Goal: Navigation & Orientation: Find specific page/section

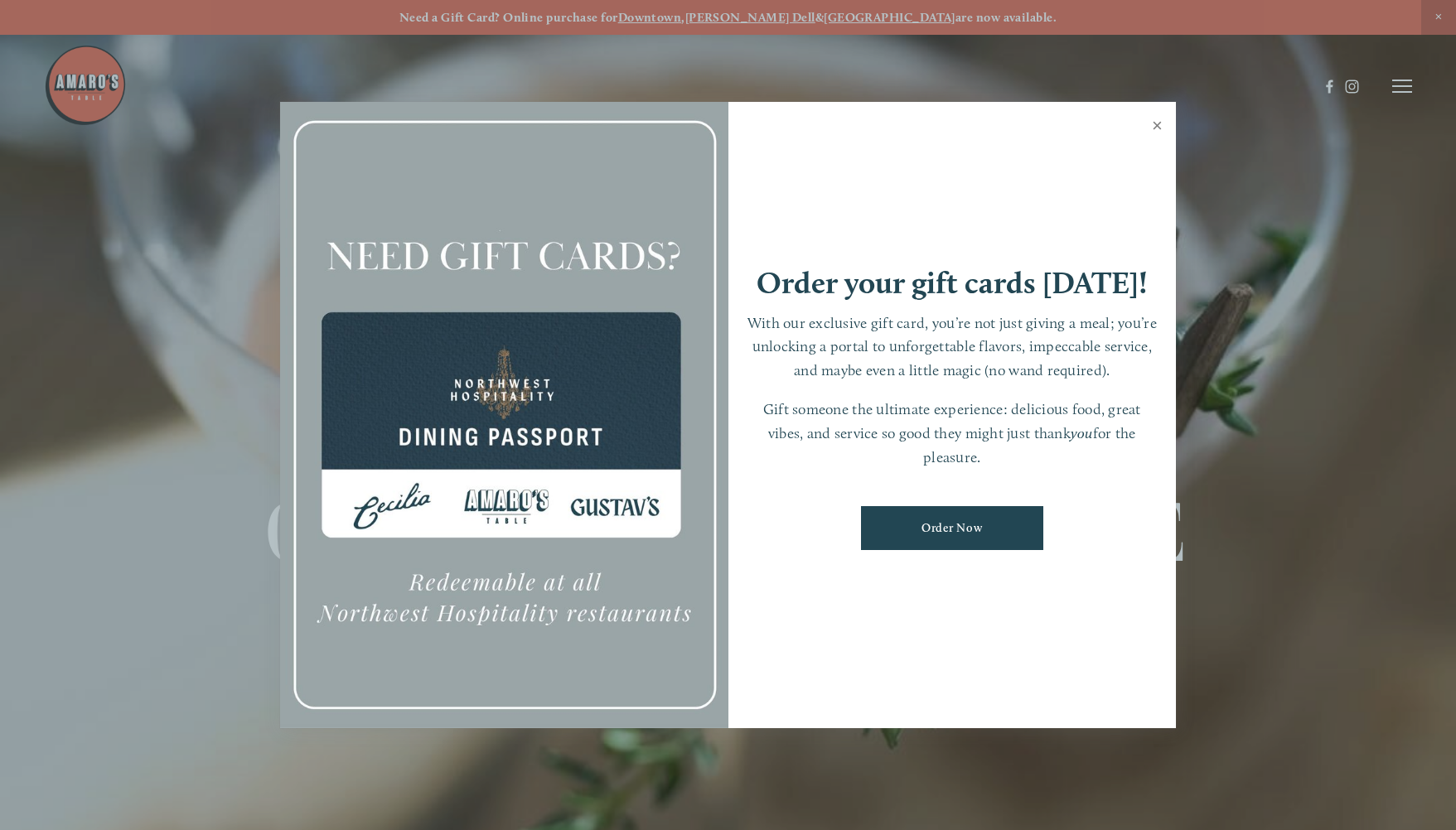
click at [1155, 124] on link "Close" at bounding box center [1157, 128] width 32 height 46
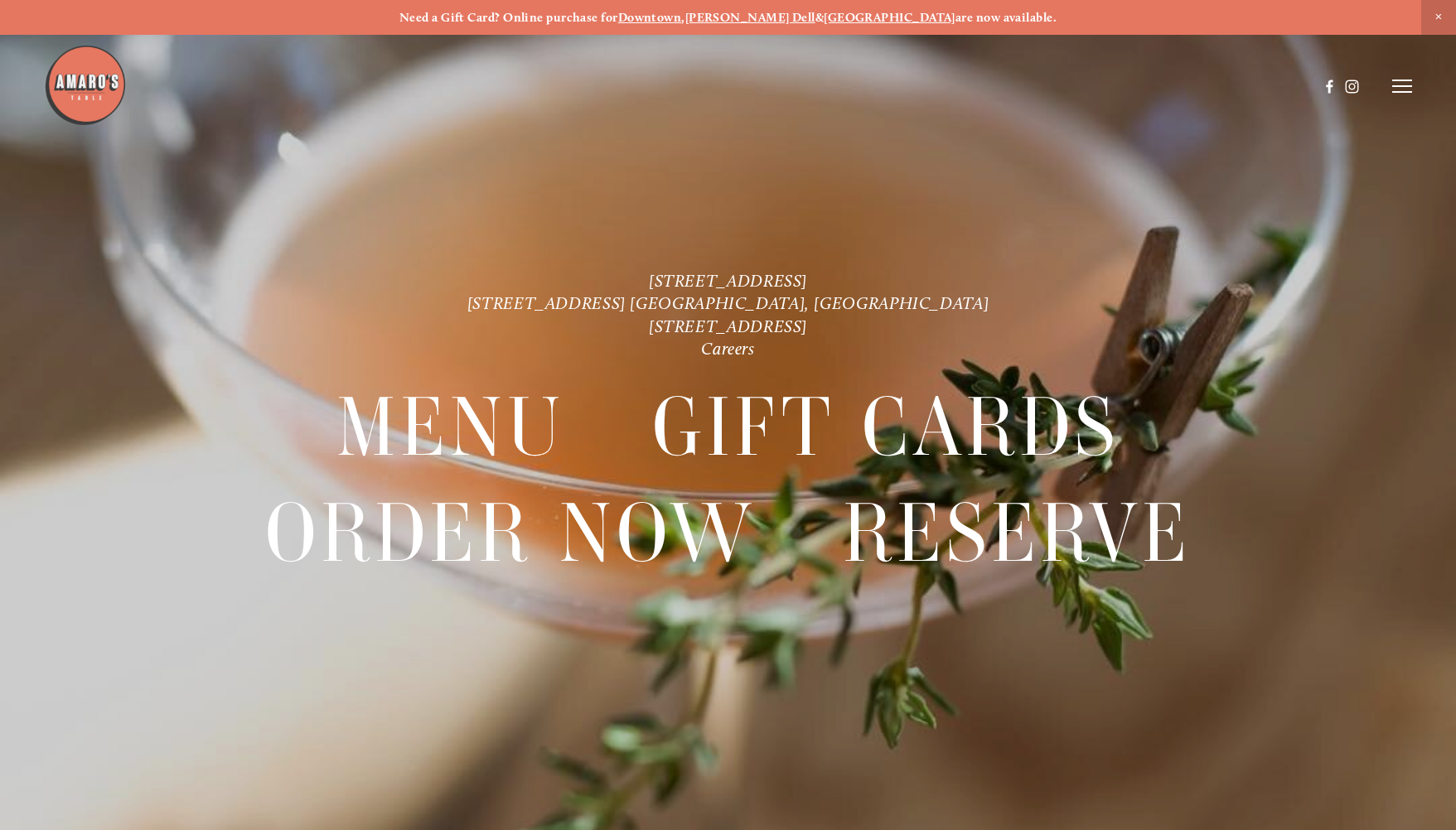
click at [1438, 16] on span "Close Announcement" at bounding box center [1437, 17] width 35 height 35
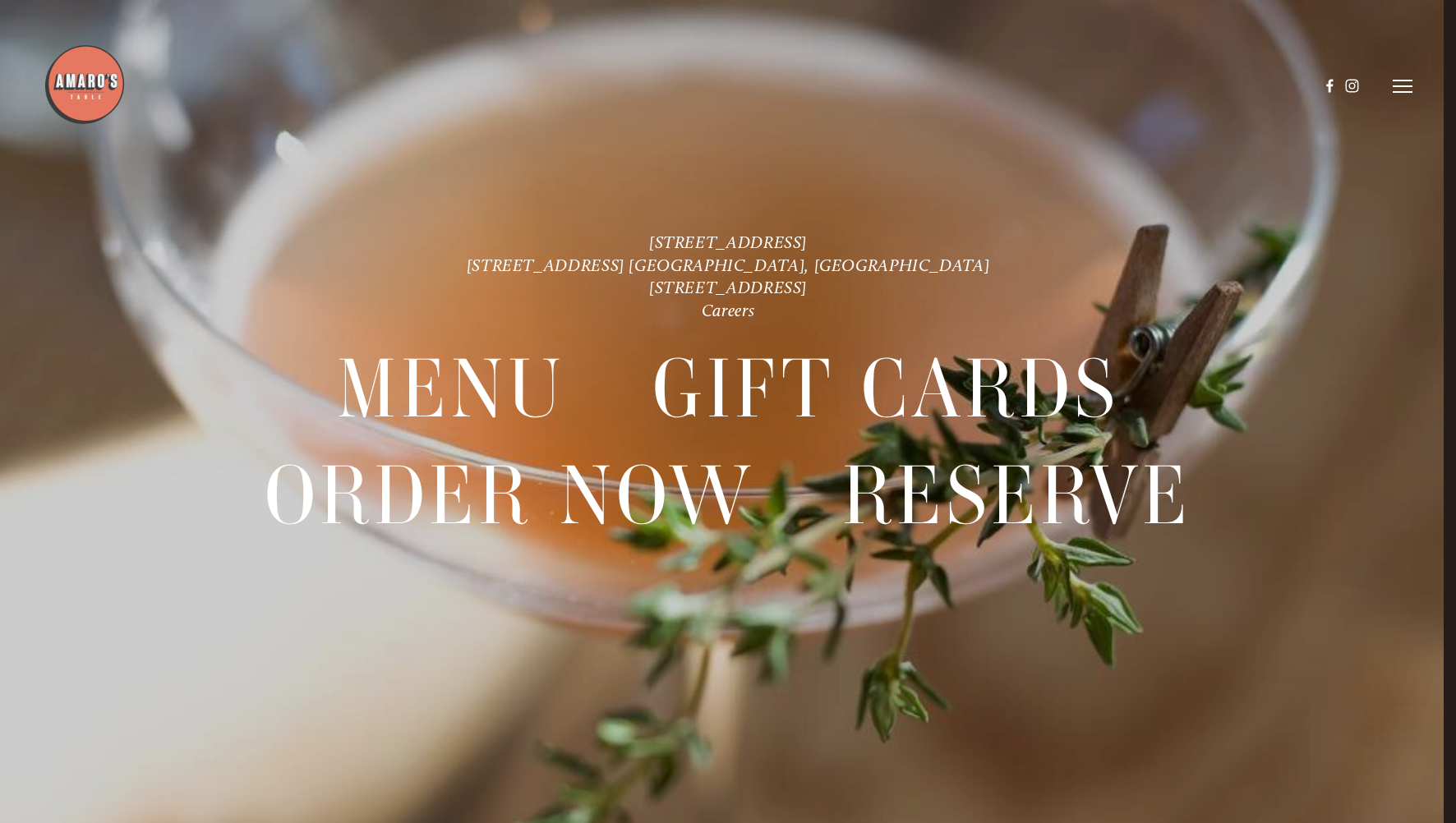
click at [1402, 84] on icon at bounding box center [1402, 86] width 19 height 15
click at [1192, 81] on span "Visit" at bounding box center [1189, 85] width 25 height 15
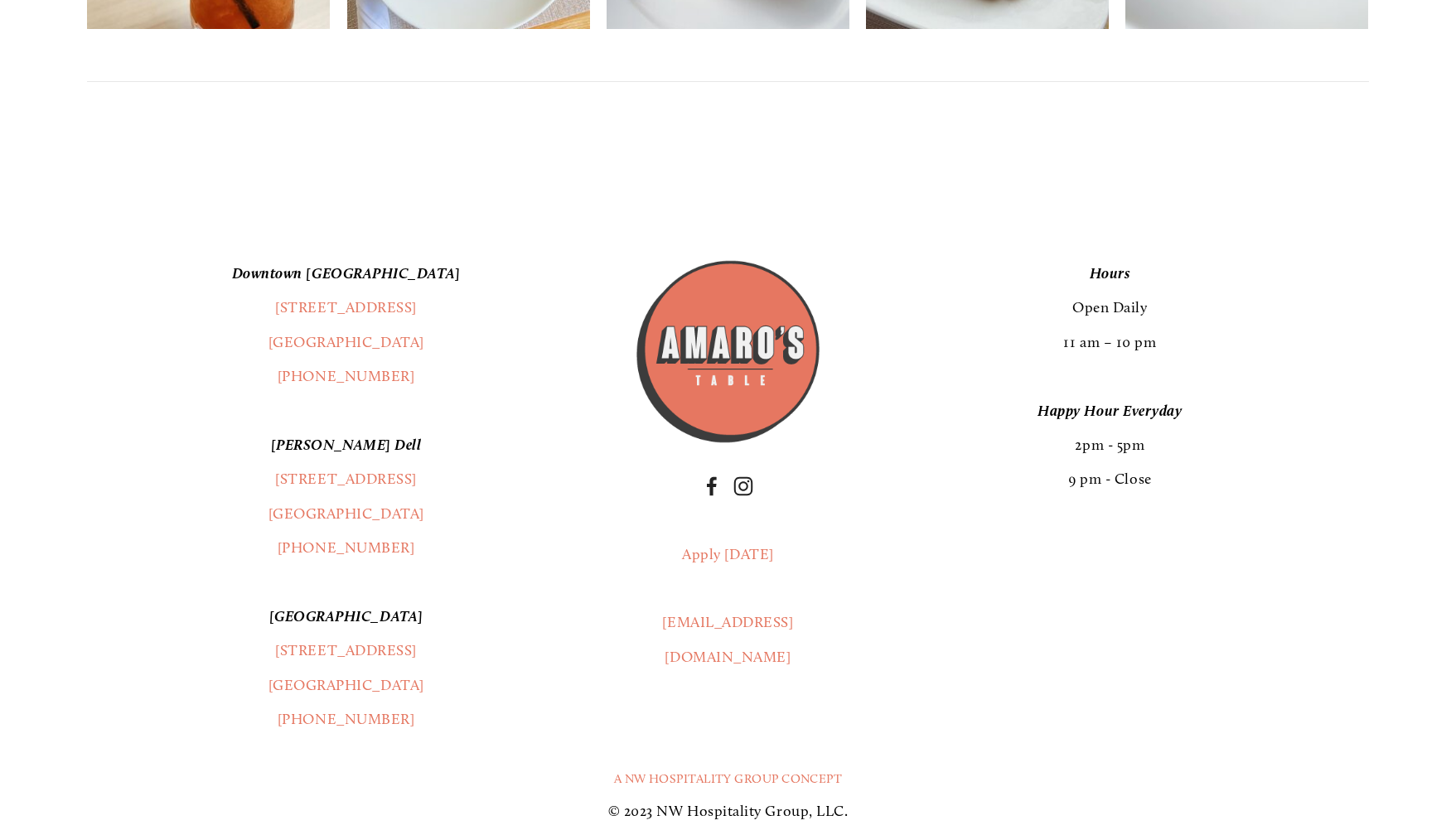
scroll to position [4235, 0]
